Goal: Information Seeking & Learning: Find specific fact

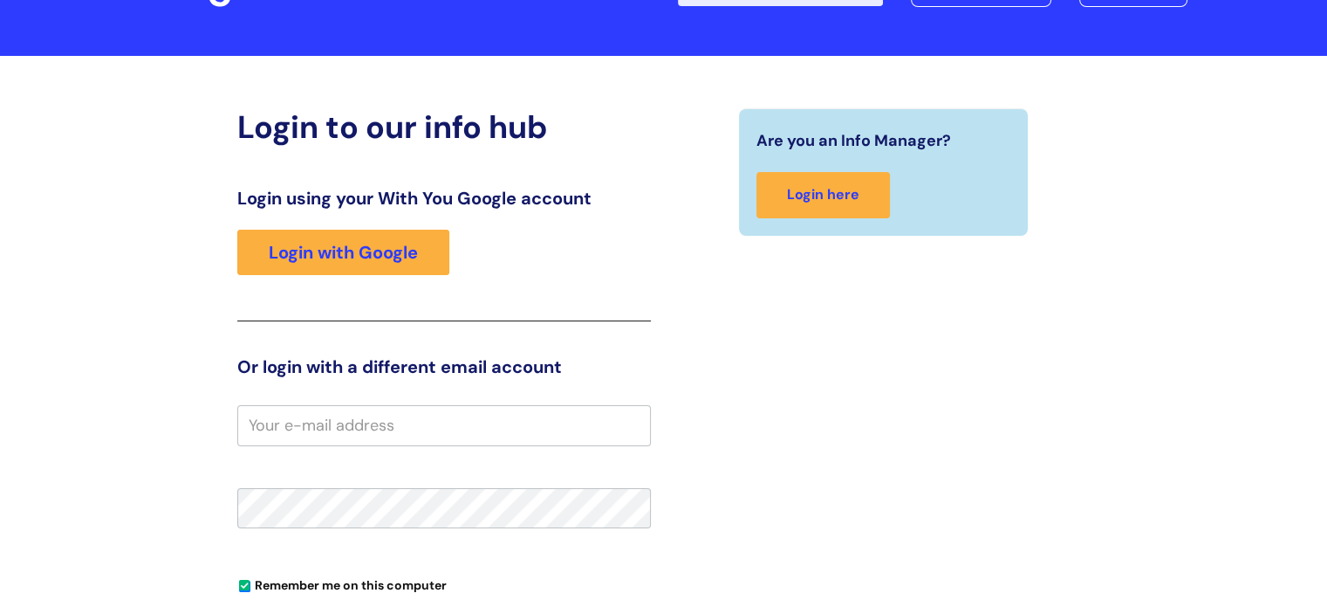
scroll to position [116, 0]
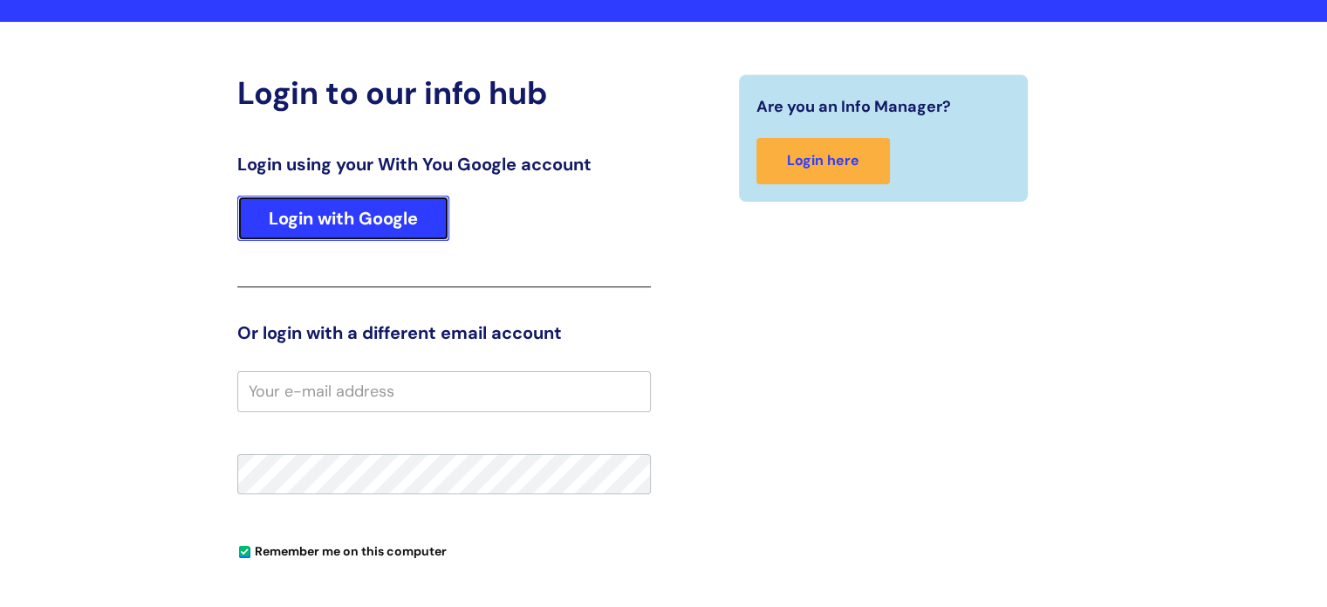
click at [402, 216] on link "Login with Google" at bounding box center [343, 218] width 212 height 45
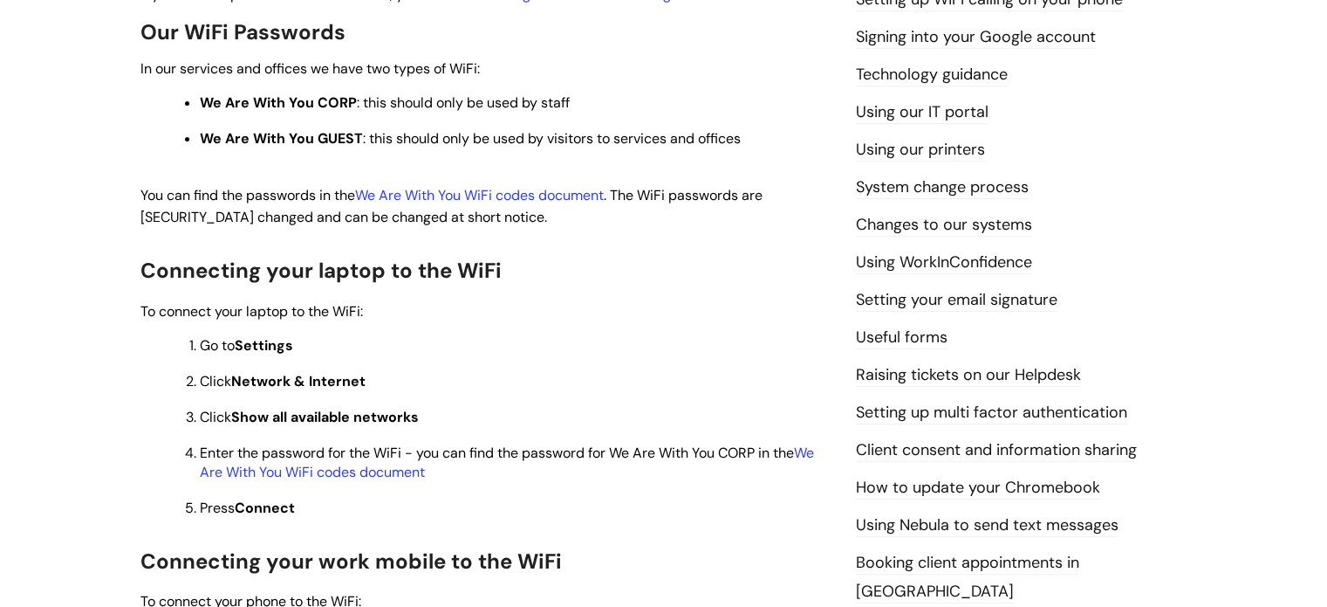
scroll to position [494, 0]
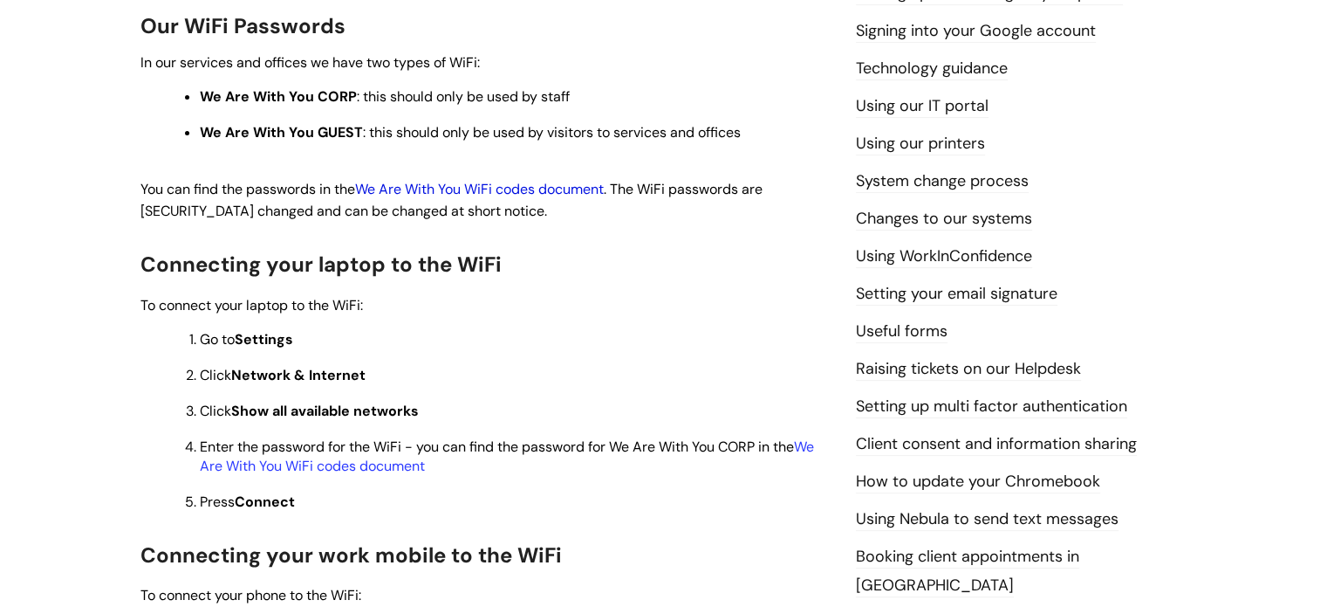
click at [491, 187] on link "We Are With You WiFi codes document" at bounding box center [479, 189] width 249 height 18
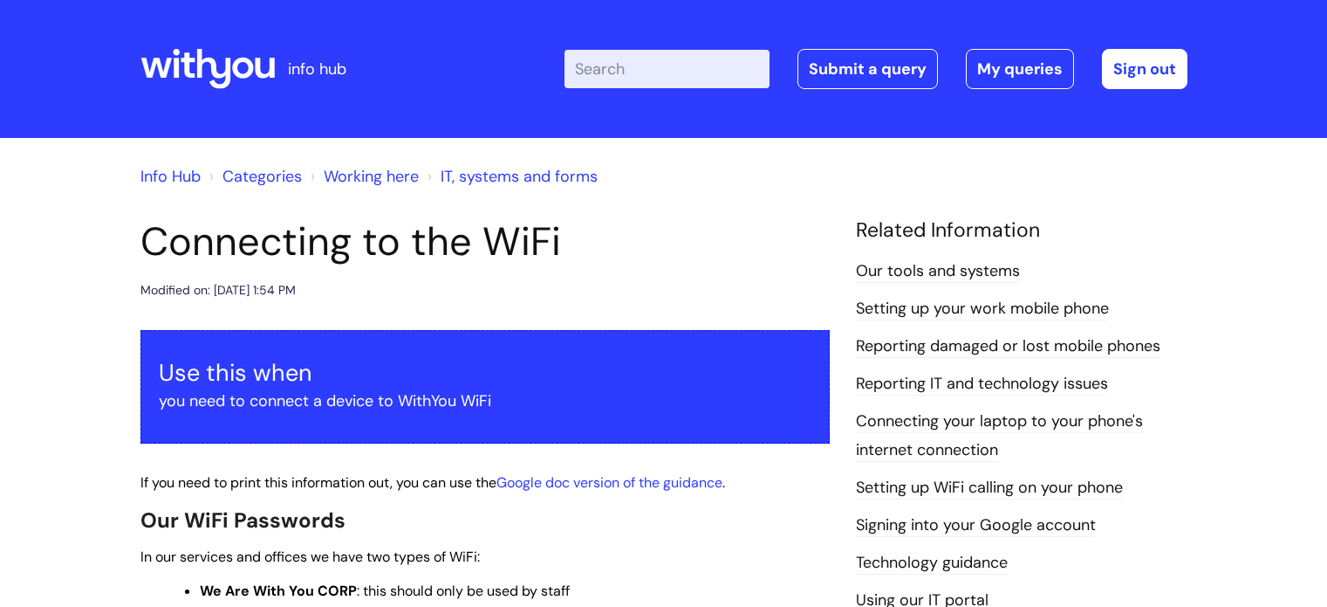
scroll to position [494, 0]
